Goal: Task Accomplishment & Management: Manage account settings

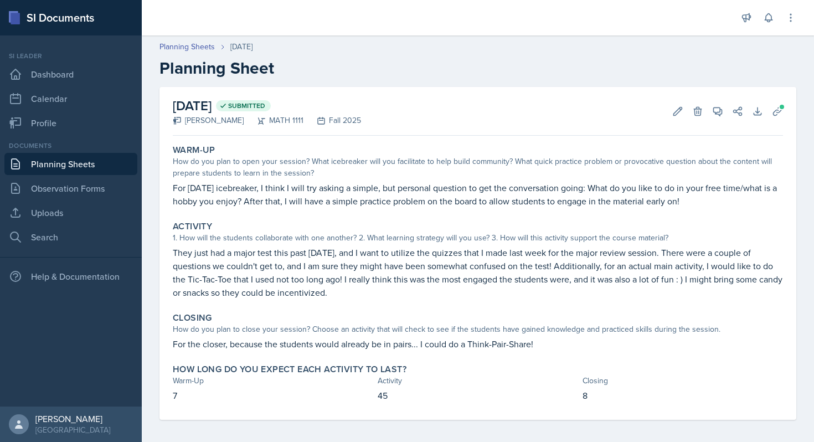
click at [448, 90] on div "[DATE] Submitted [PERSON_NAME] MATH 1111 Fall 2025 Edit Delete View Comments Co…" at bounding box center [478, 111] width 610 height 49
click at [776, 16] on button at bounding box center [769, 18] width 20 height 20
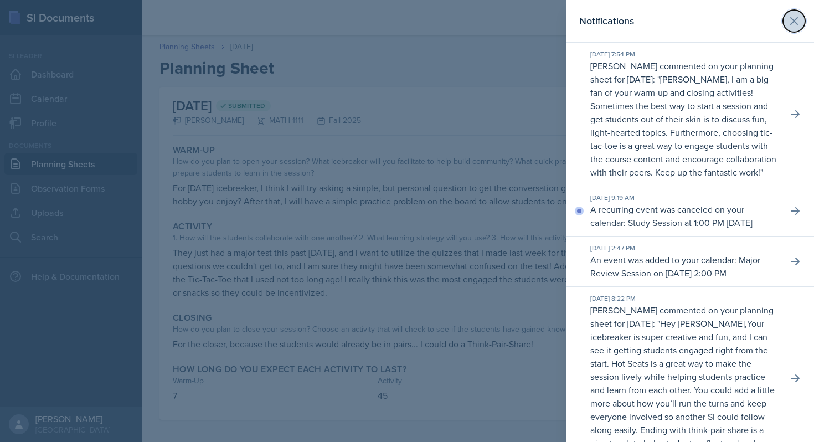
click at [794, 20] on icon at bounding box center [794, 21] width 7 height 7
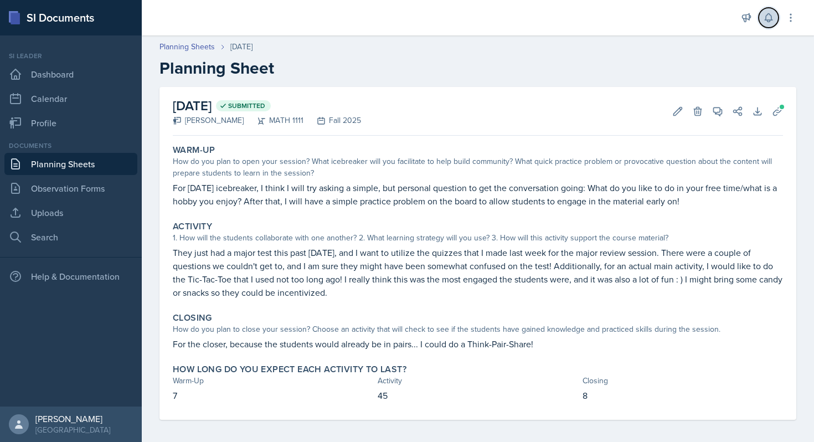
click at [769, 14] on icon at bounding box center [768, 18] width 7 height 8
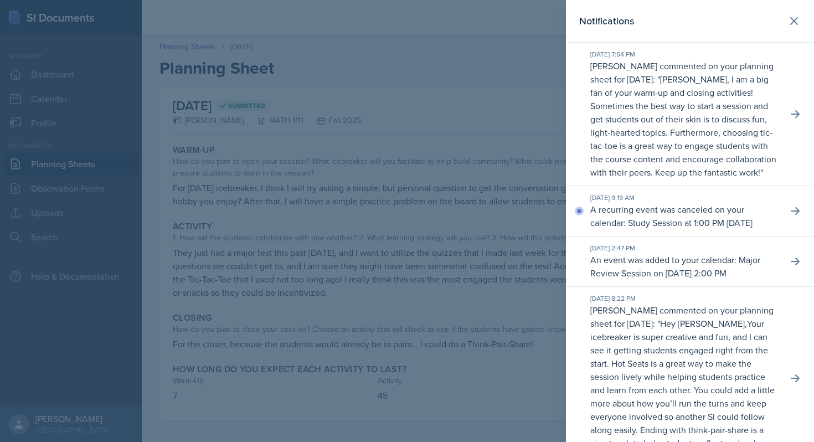
click at [808, 16] on header "Notifications" at bounding box center [690, 21] width 248 height 43
click at [797, 18] on icon at bounding box center [794, 21] width 7 height 7
